Goal: Browse casually: Explore the website without a specific task or goal

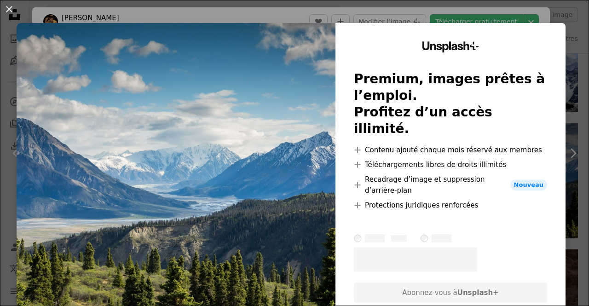
scroll to position [184, 0]
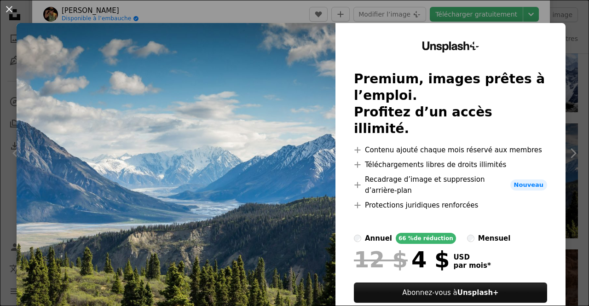
click at [287, 155] on img at bounding box center [176, 187] width 319 height 328
click at [131, 92] on img at bounding box center [176, 187] width 319 height 328
click at [182, 22] on div "An X shape Unsplash+ Premium, images prêtes à l’emploi. Profitez d’un accès ill…" at bounding box center [294, 153] width 589 height 306
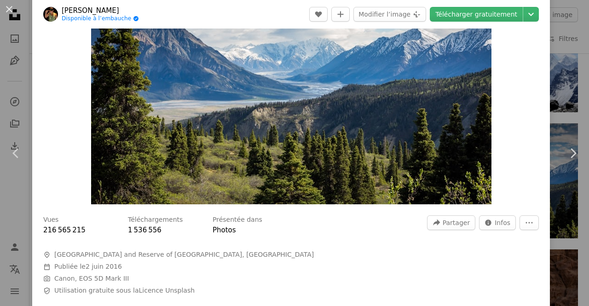
scroll to position [184, 0]
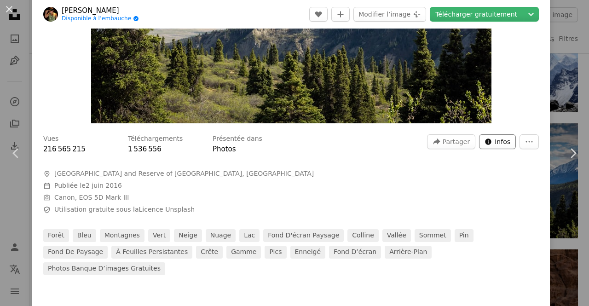
click at [496, 142] on span "Infos" at bounding box center [503, 142] width 16 height 14
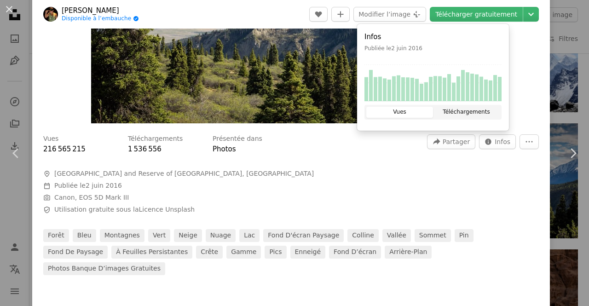
click at [483, 116] on button "Téléchargements" at bounding box center [466, 112] width 67 height 11
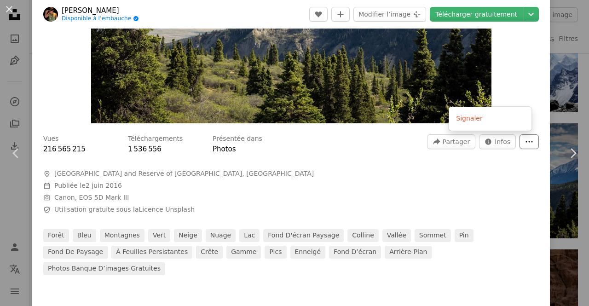
click at [526, 142] on icon "Plus d’actions" at bounding box center [529, 141] width 7 height 1
click at [343, 188] on dialog "An X shape Chevron left Chevron right [PERSON_NAME] Disponible à l’embauche A c…" at bounding box center [294, 153] width 589 height 306
click at [278, 193] on span "Camera Canon, EOS 5D Mark III" at bounding box center [181, 197] width 276 height 9
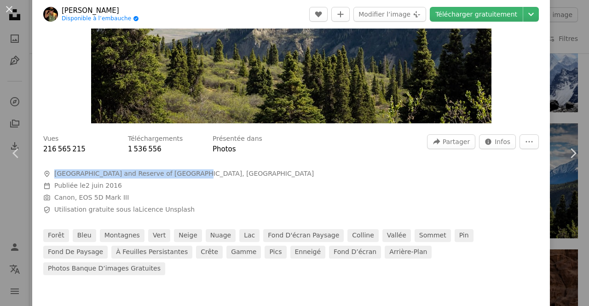
drag, startPoint x: 54, startPoint y: 174, endPoint x: 179, endPoint y: 173, distance: 124.2
click at [179, 173] on span "[GEOGRAPHIC_DATA] and Reserve of [GEOGRAPHIC_DATA], [GEOGRAPHIC_DATA]" at bounding box center [183, 173] width 259 height 9
copy span "[GEOGRAPHIC_DATA] and Reserve of [GEOGRAPHIC_DATA]"
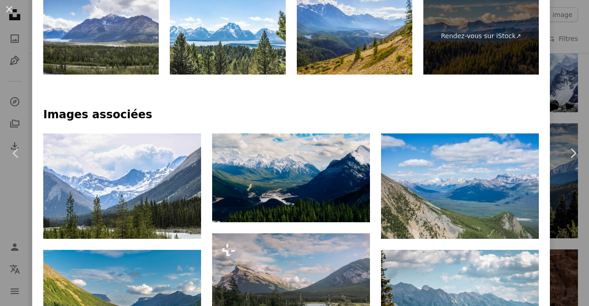
scroll to position [506, 0]
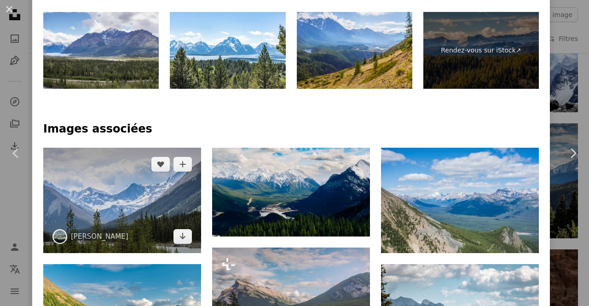
click at [104, 184] on img at bounding box center [122, 200] width 158 height 105
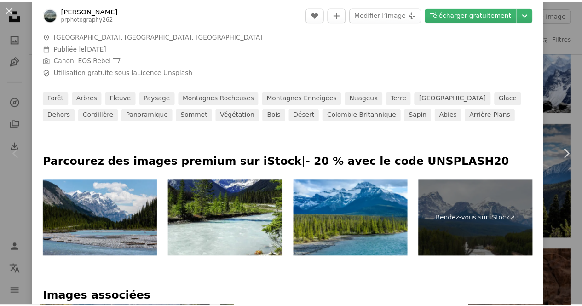
scroll to position [322, 0]
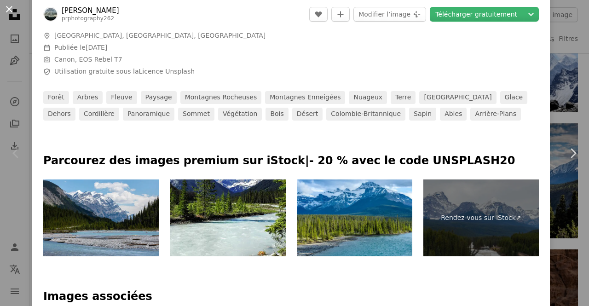
click at [9, 11] on button "An X shape" at bounding box center [9, 9] width 11 height 11
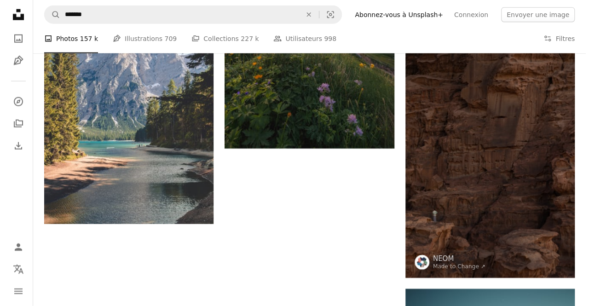
scroll to position [1242, 0]
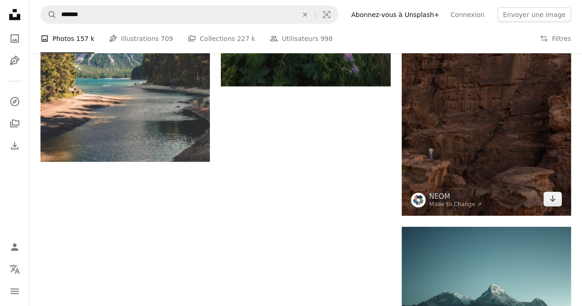
click at [459, 163] on img at bounding box center [486, 89] width 169 height 254
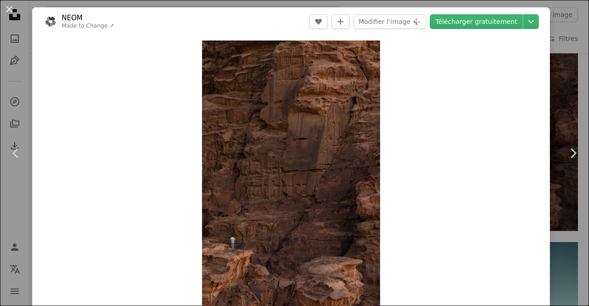
click at [107, 28] on link "Made to Change ↗" at bounding box center [88, 26] width 52 height 6
click at [14, 10] on button "An X shape" at bounding box center [9, 9] width 11 height 11
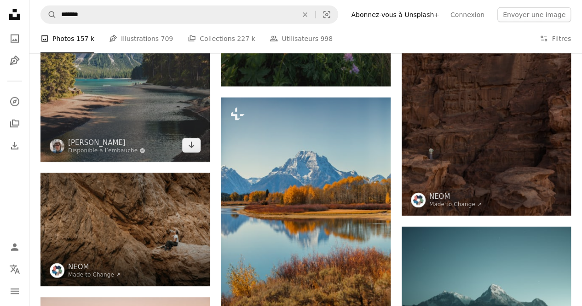
click at [116, 120] on img at bounding box center [124, 35] width 169 height 254
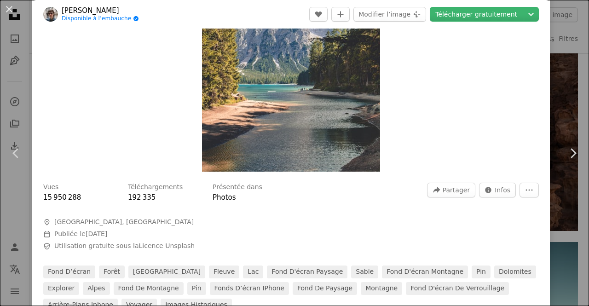
scroll to position [138, 0]
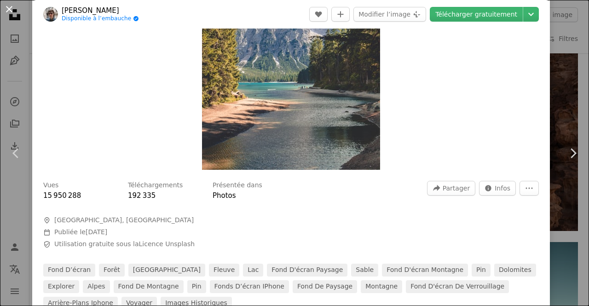
click at [6, 12] on button "An X shape" at bounding box center [9, 9] width 11 height 11
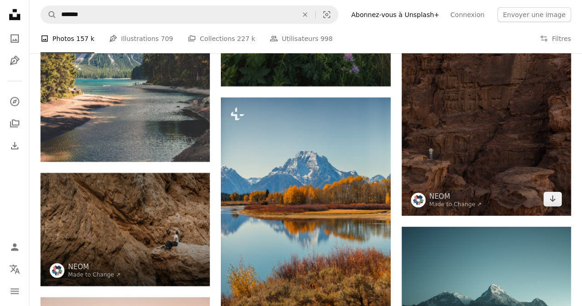
click at [461, 161] on img at bounding box center [486, 89] width 169 height 254
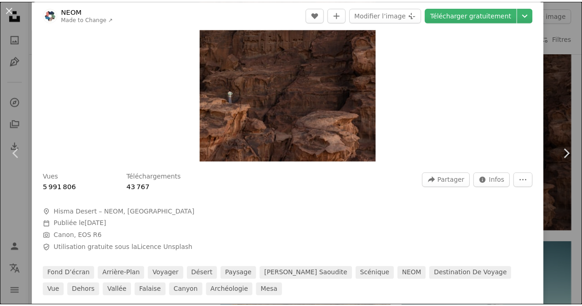
scroll to position [276, 0]
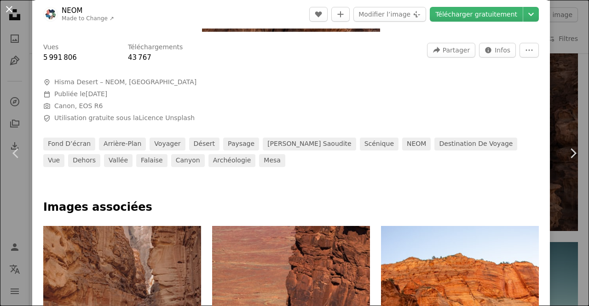
click at [10, 10] on button "An X shape" at bounding box center [9, 9] width 11 height 11
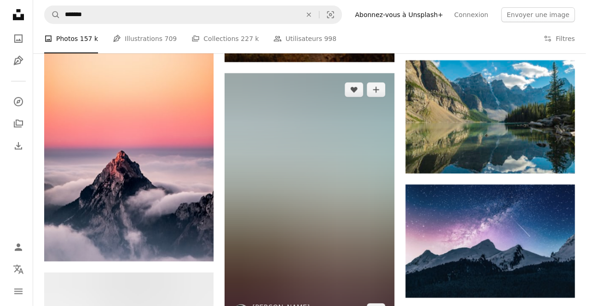
scroll to position [1564, 0]
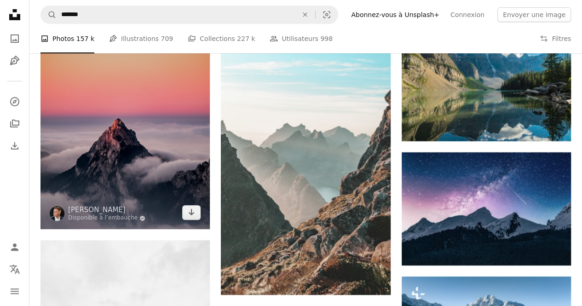
click at [136, 164] on img at bounding box center [124, 102] width 169 height 254
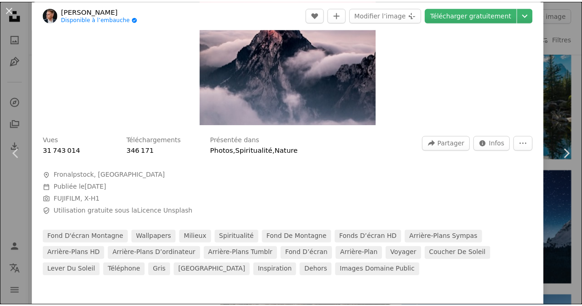
scroll to position [230, 0]
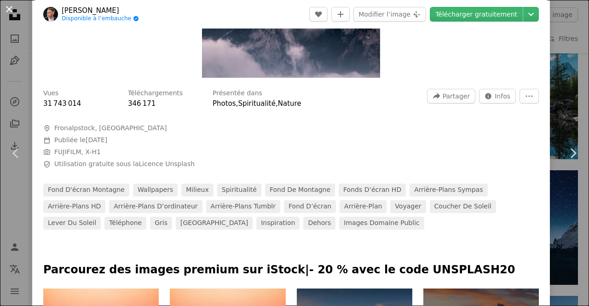
click at [12, 10] on button "An X shape" at bounding box center [9, 9] width 11 height 11
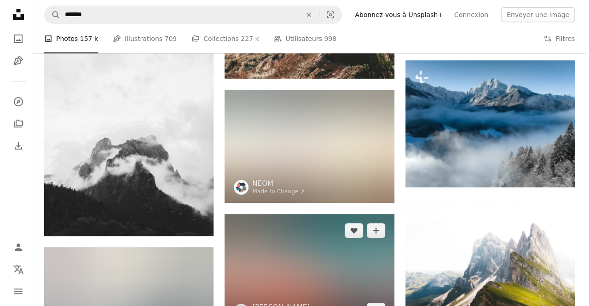
scroll to position [1886, 0]
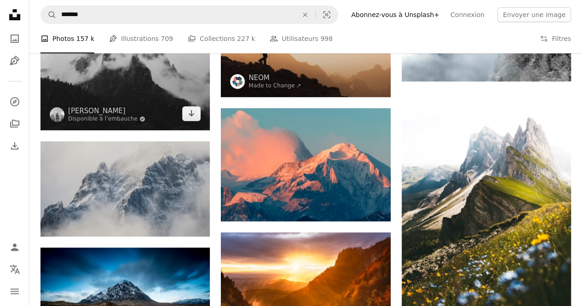
click at [122, 91] on img at bounding box center [124, 24] width 169 height 212
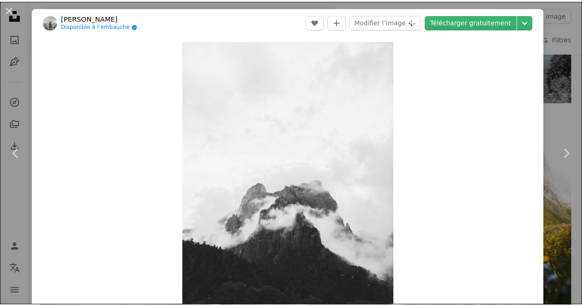
scroll to position [184, 0]
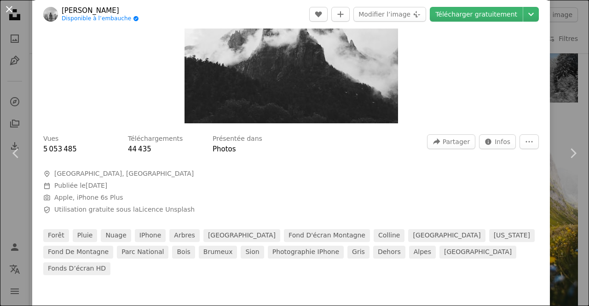
click at [8, 12] on button "An X shape" at bounding box center [9, 9] width 11 height 11
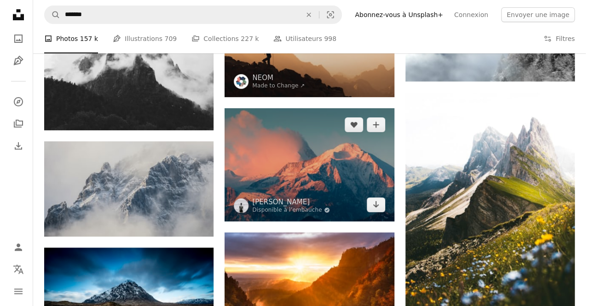
scroll to position [2116, 0]
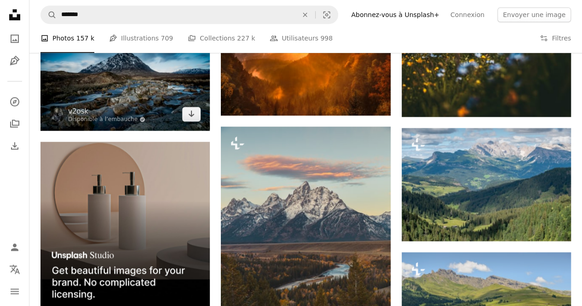
click at [148, 101] on img at bounding box center [124, 73] width 169 height 113
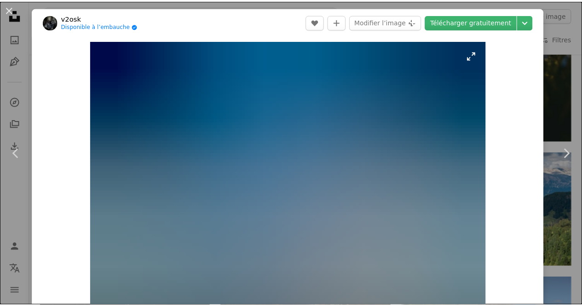
scroll to position [184, 0]
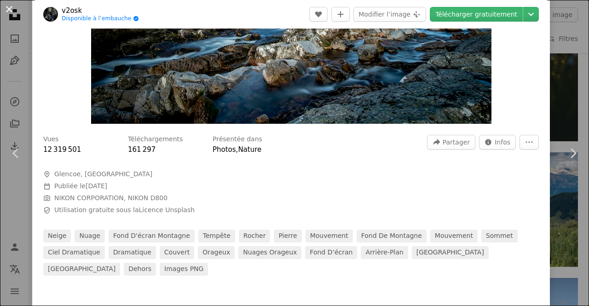
click at [8, 12] on button "An X shape" at bounding box center [9, 9] width 11 height 11
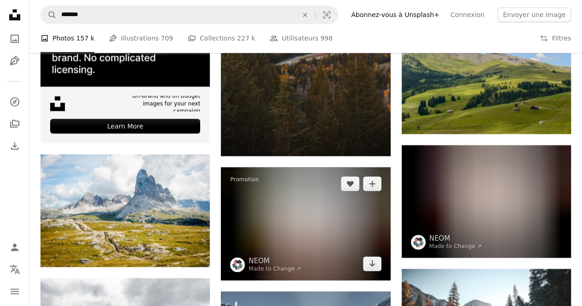
scroll to position [2438, 0]
